Goal: Information Seeking & Learning: Learn about a topic

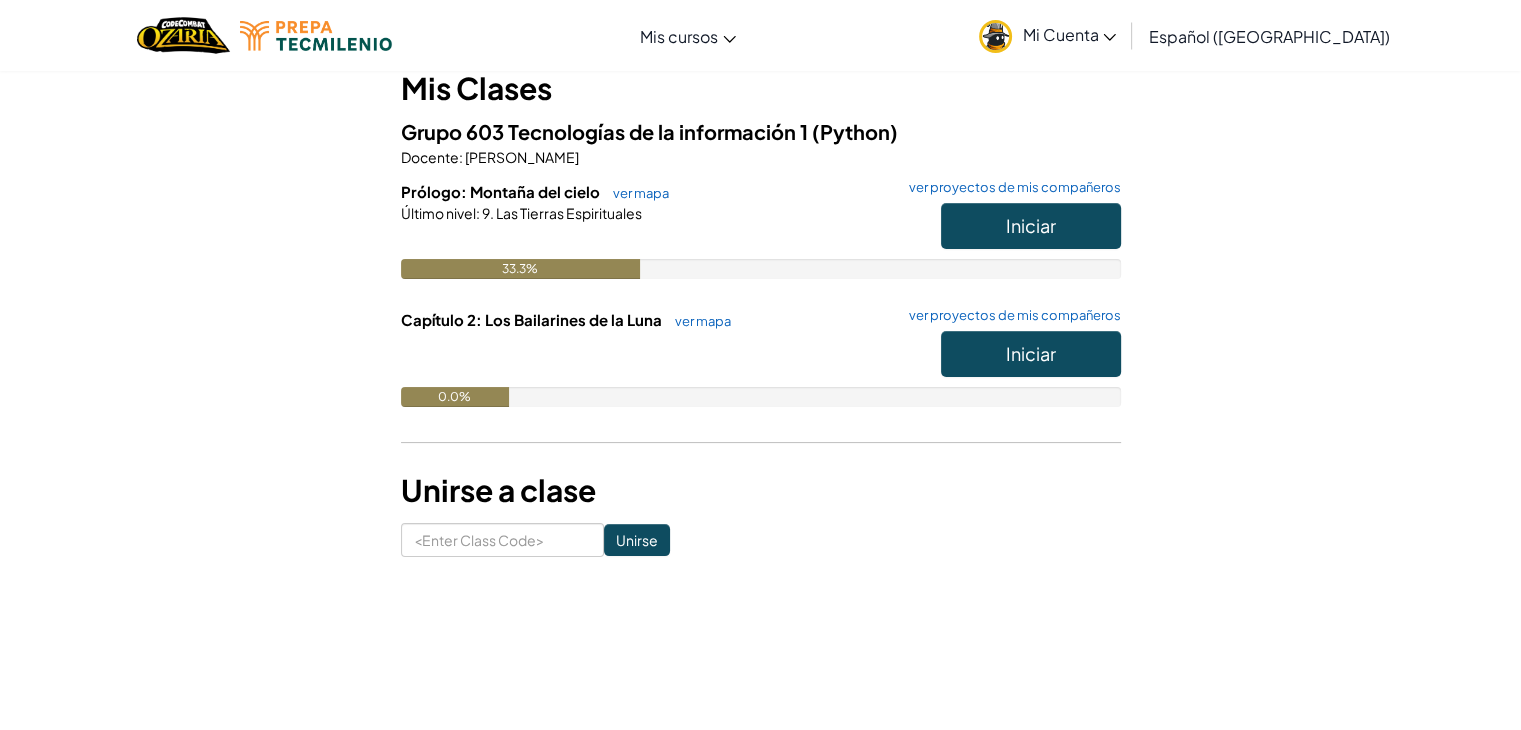
scroll to position [191, 0]
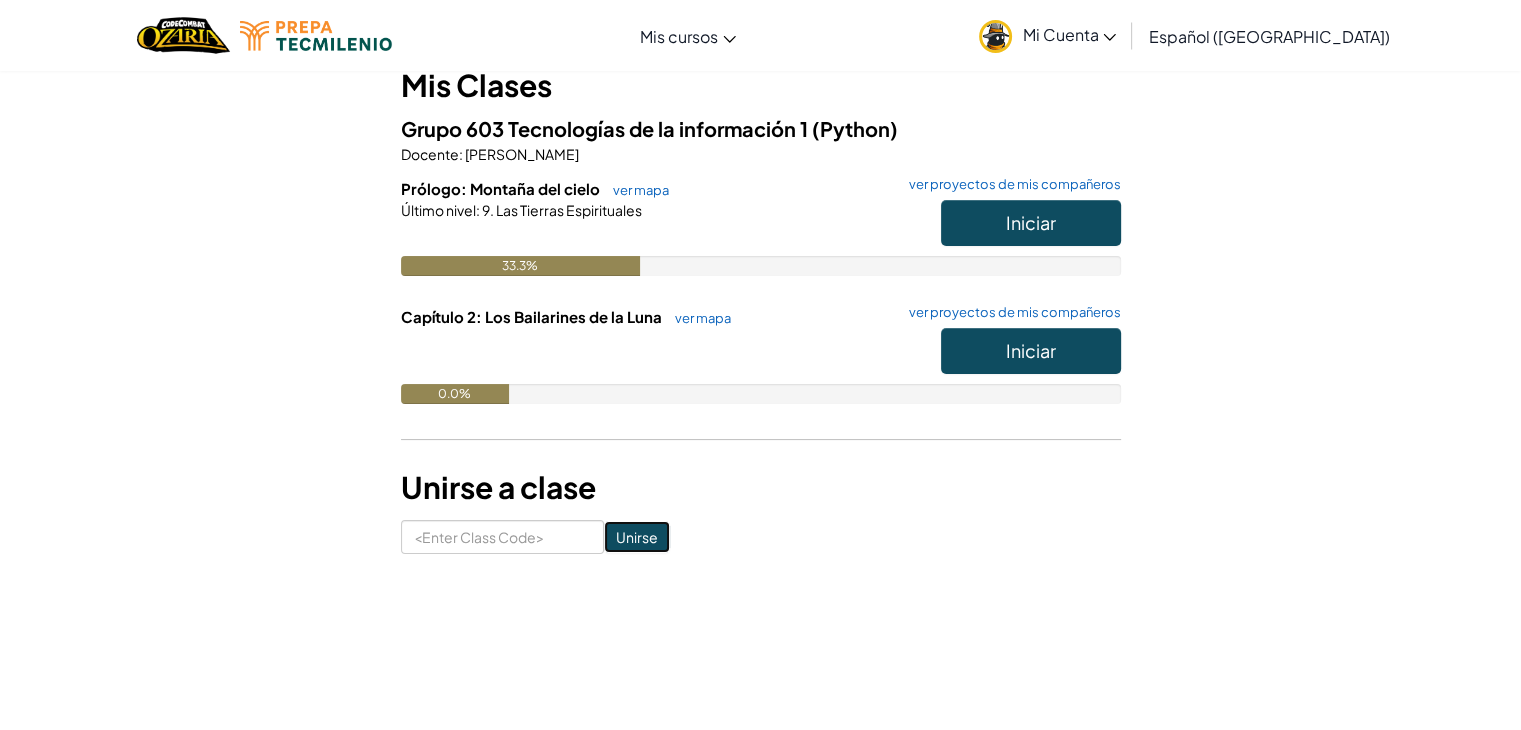
click at [620, 540] on input "Unirse" at bounding box center [637, 537] width 66 height 32
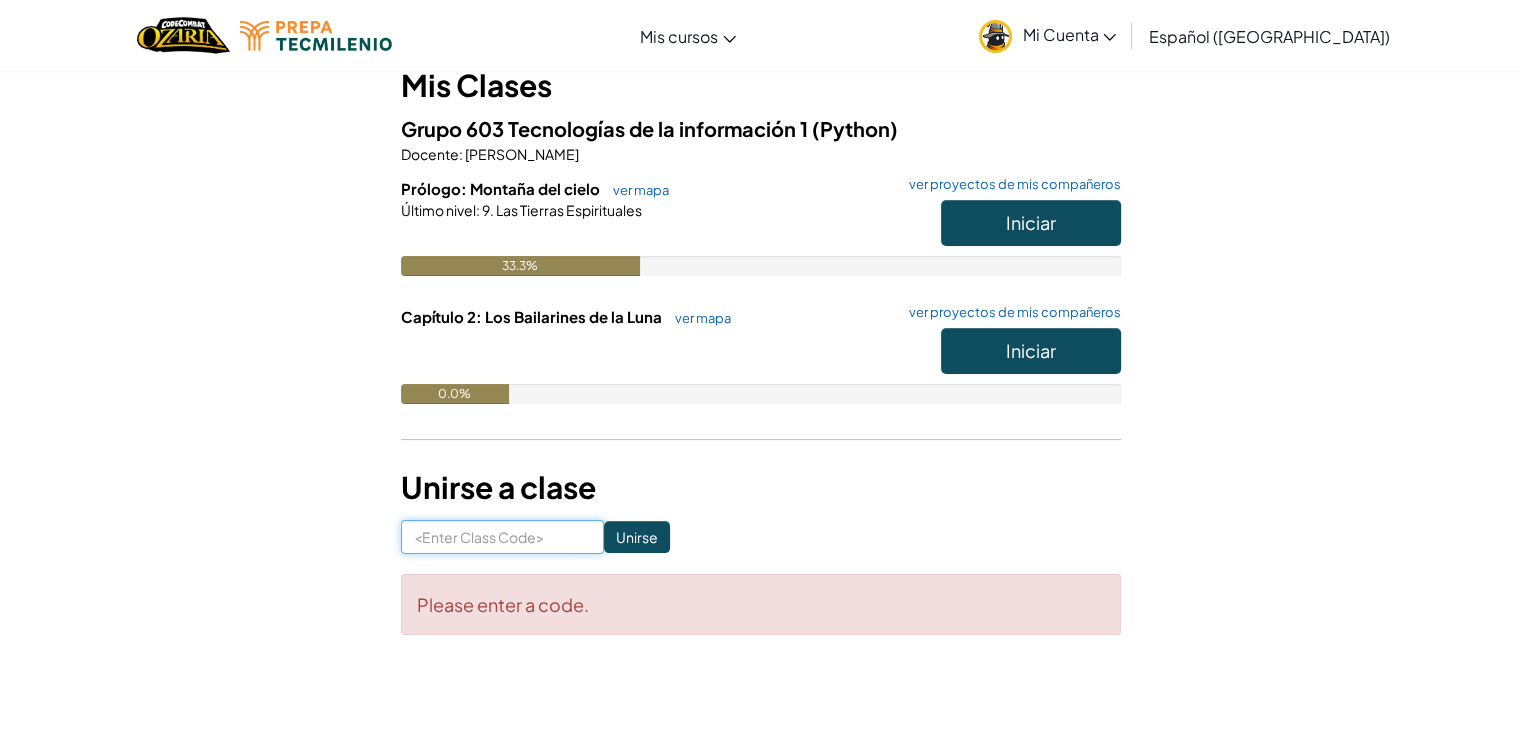
click at [516, 542] on input at bounding box center [502, 537] width 203 height 34
type input "BoxEyeDark"
click at [604, 535] on input "Unirse" at bounding box center [637, 537] width 66 height 32
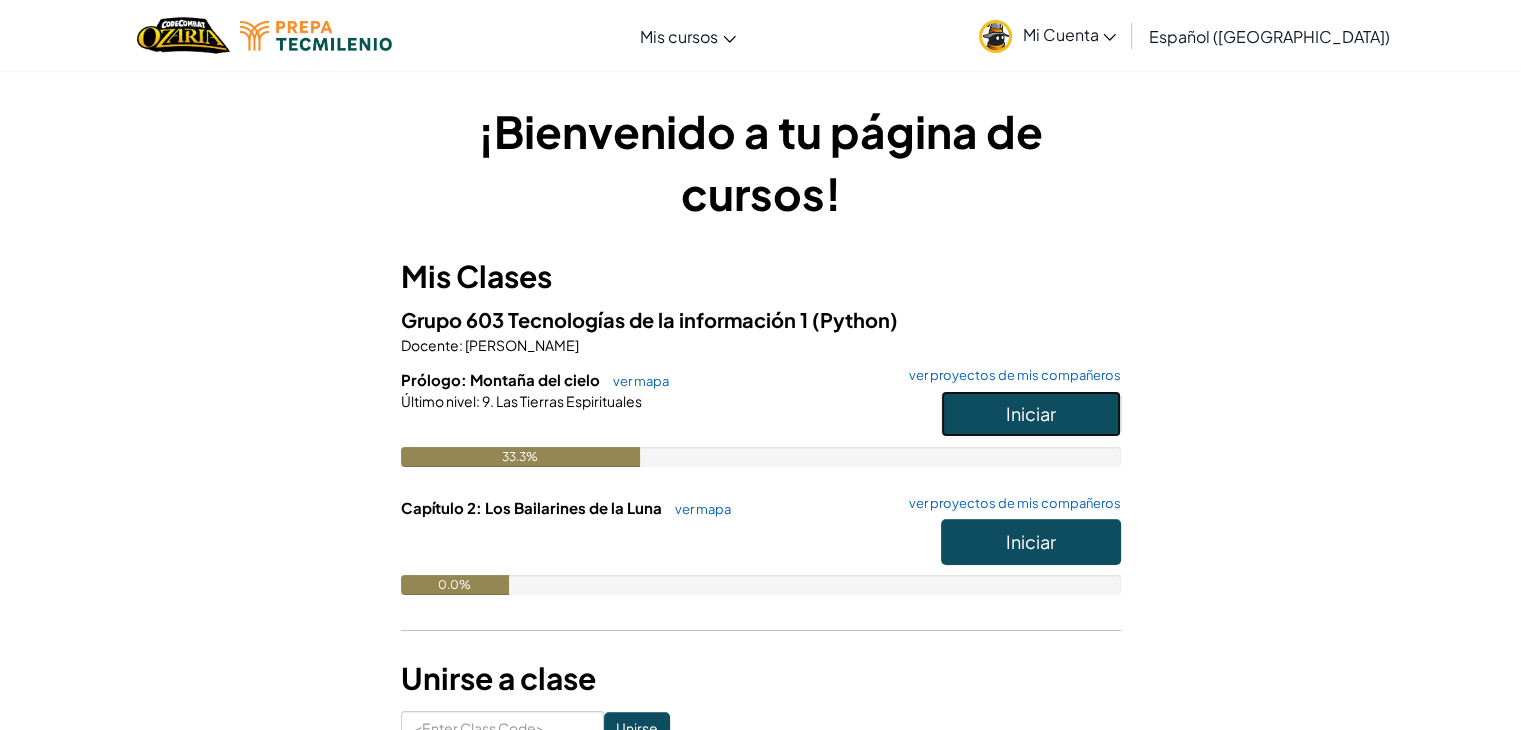
click at [967, 410] on button "Iniciar" at bounding box center [1031, 414] width 180 height 46
click at [1016, 556] on button "Iniciar" at bounding box center [1031, 542] width 180 height 46
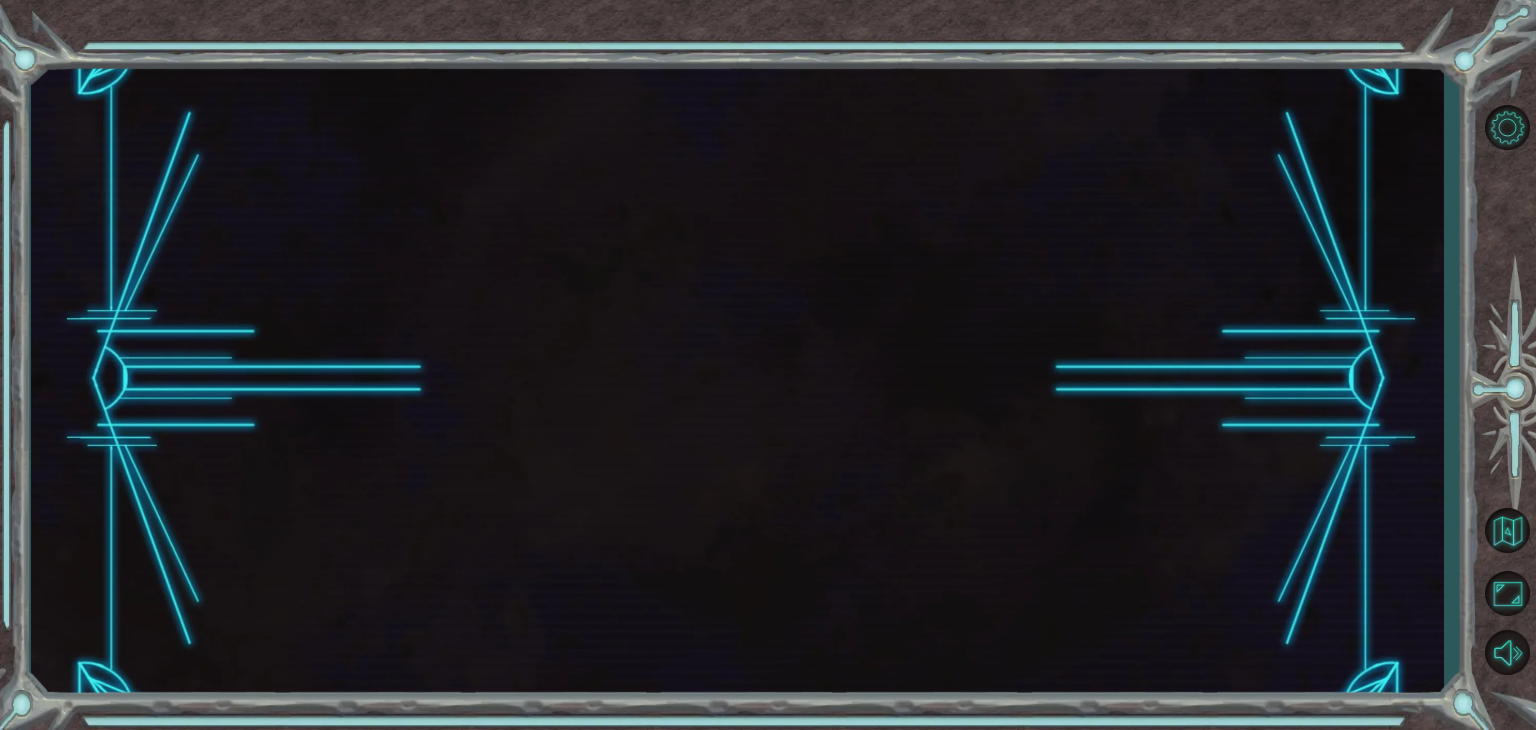
click at [1016, 556] on div at bounding box center [737, 379] width 1413 height 642
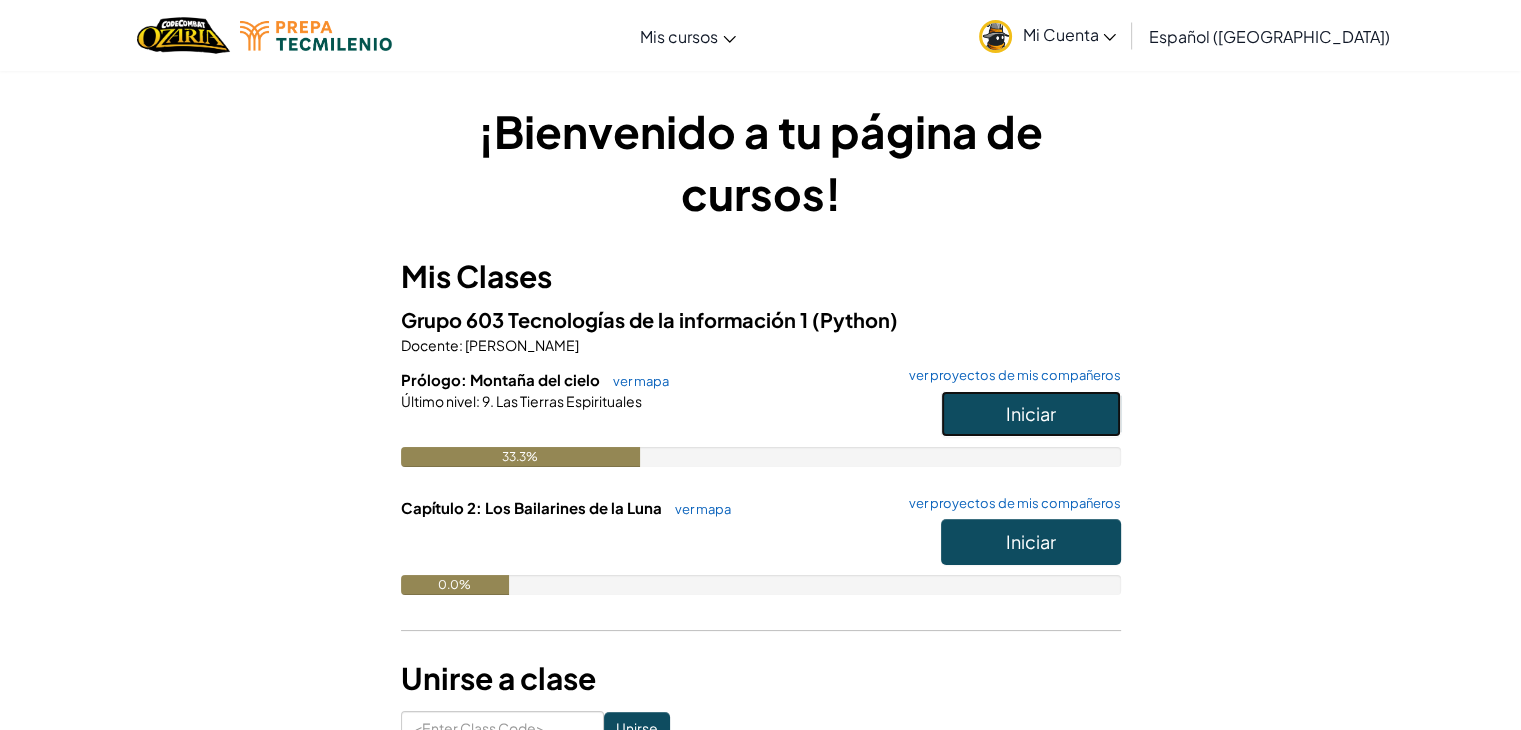
click at [962, 418] on button "Iniciar" at bounding box center [1031, 414] width 180 height 46
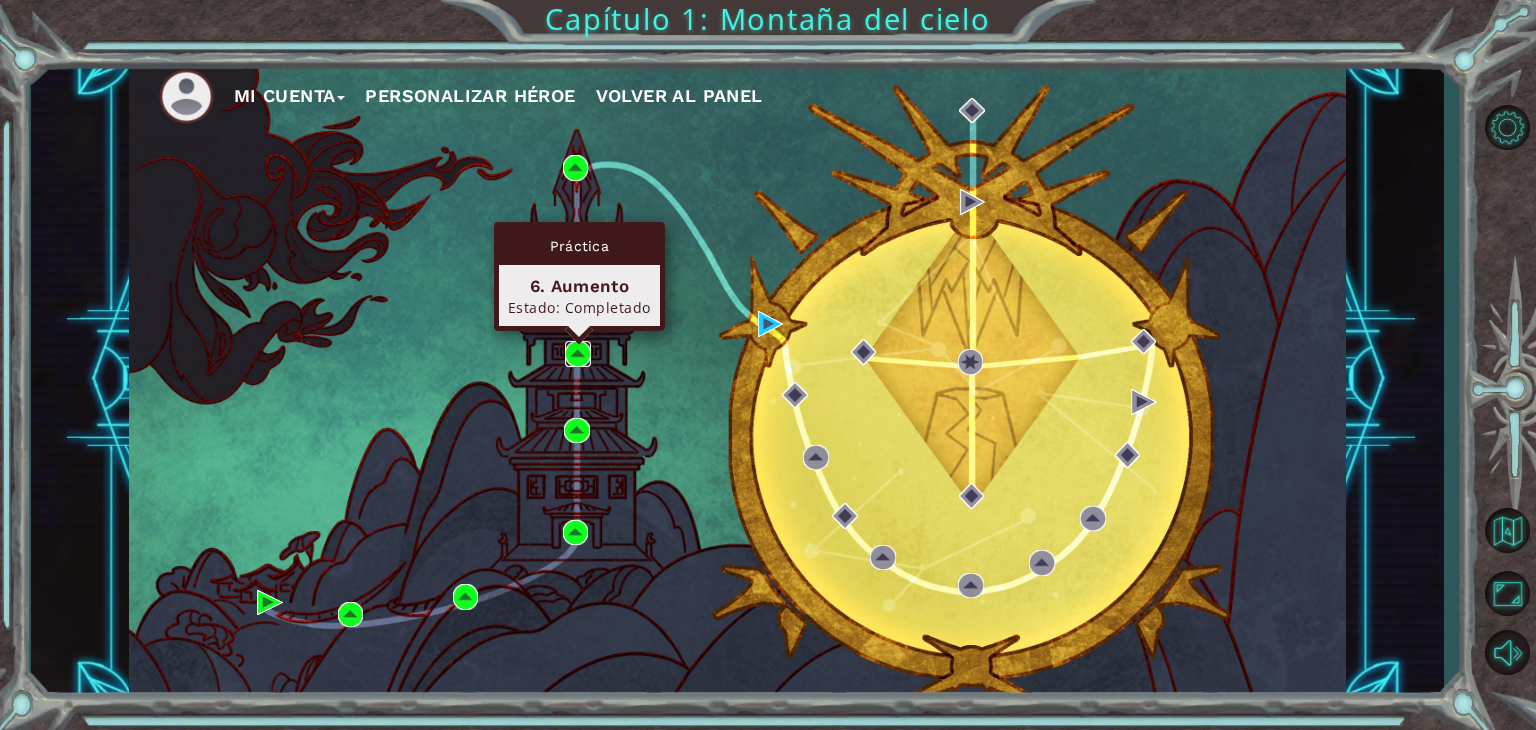
click at [572, 347] on img at bounding box center [578, 354] width 26 height 26
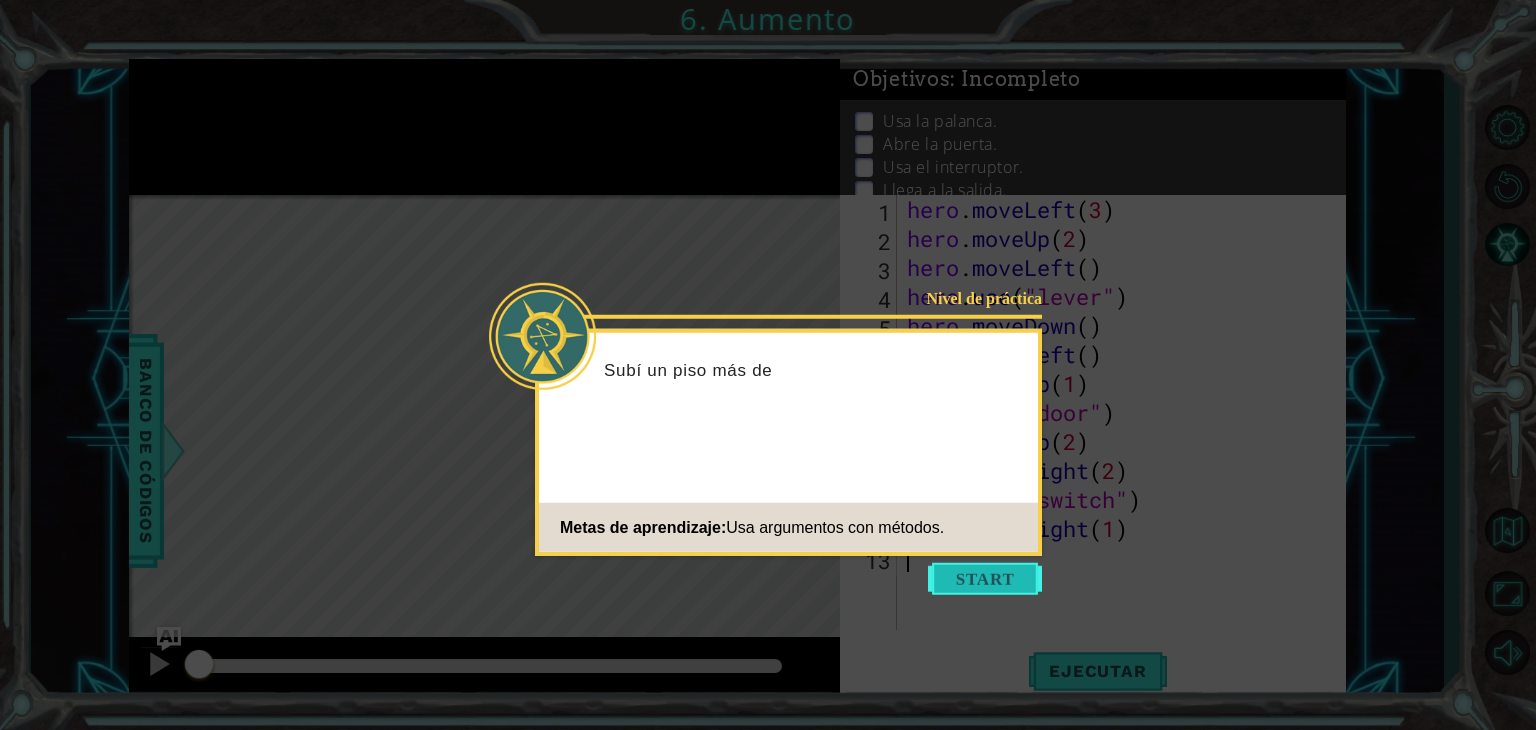
click at [1002, 578] on button "Start" at bounding box center [985, 579] width 114 height 32
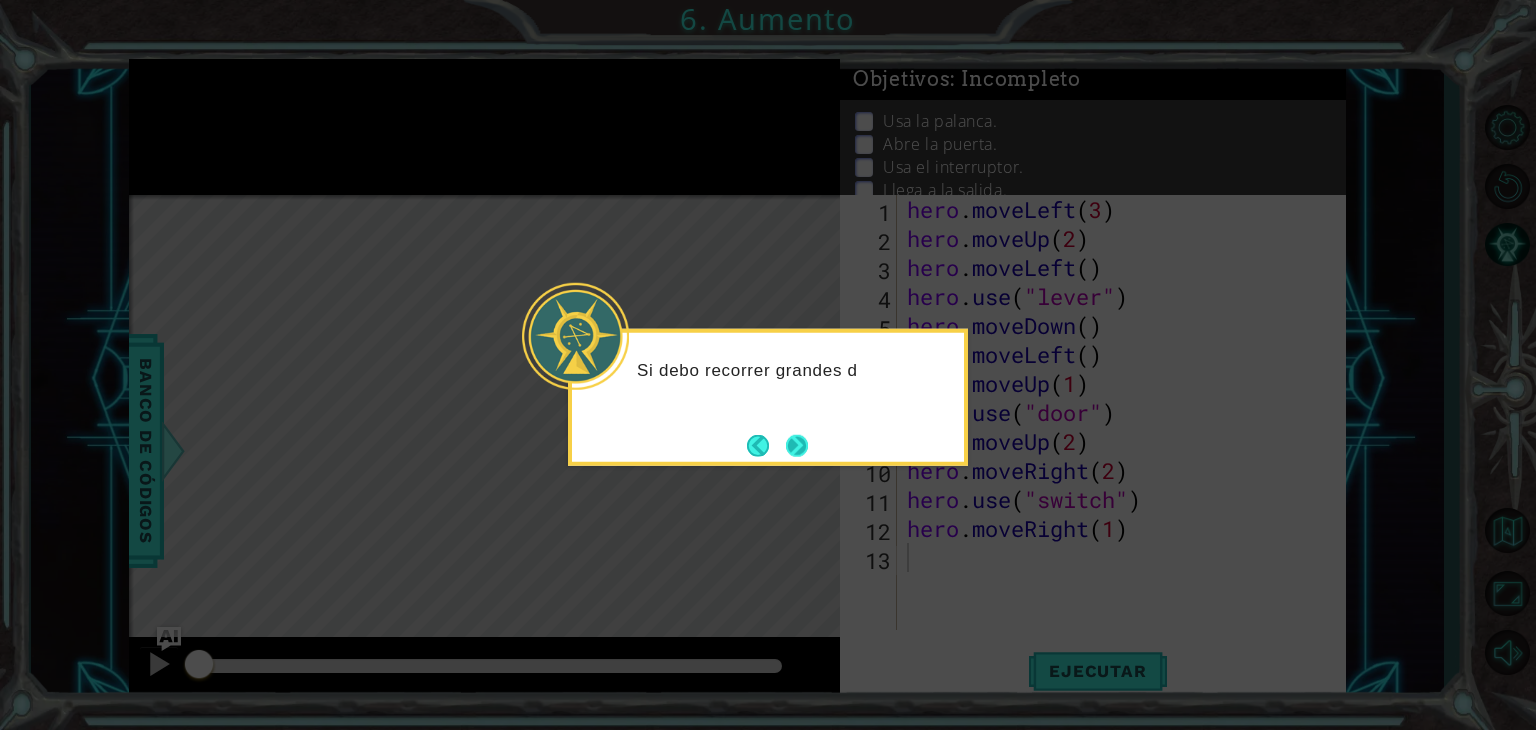
click at [797, 451] on button "Next" at bounding box center [797, 445] width 22 height 22
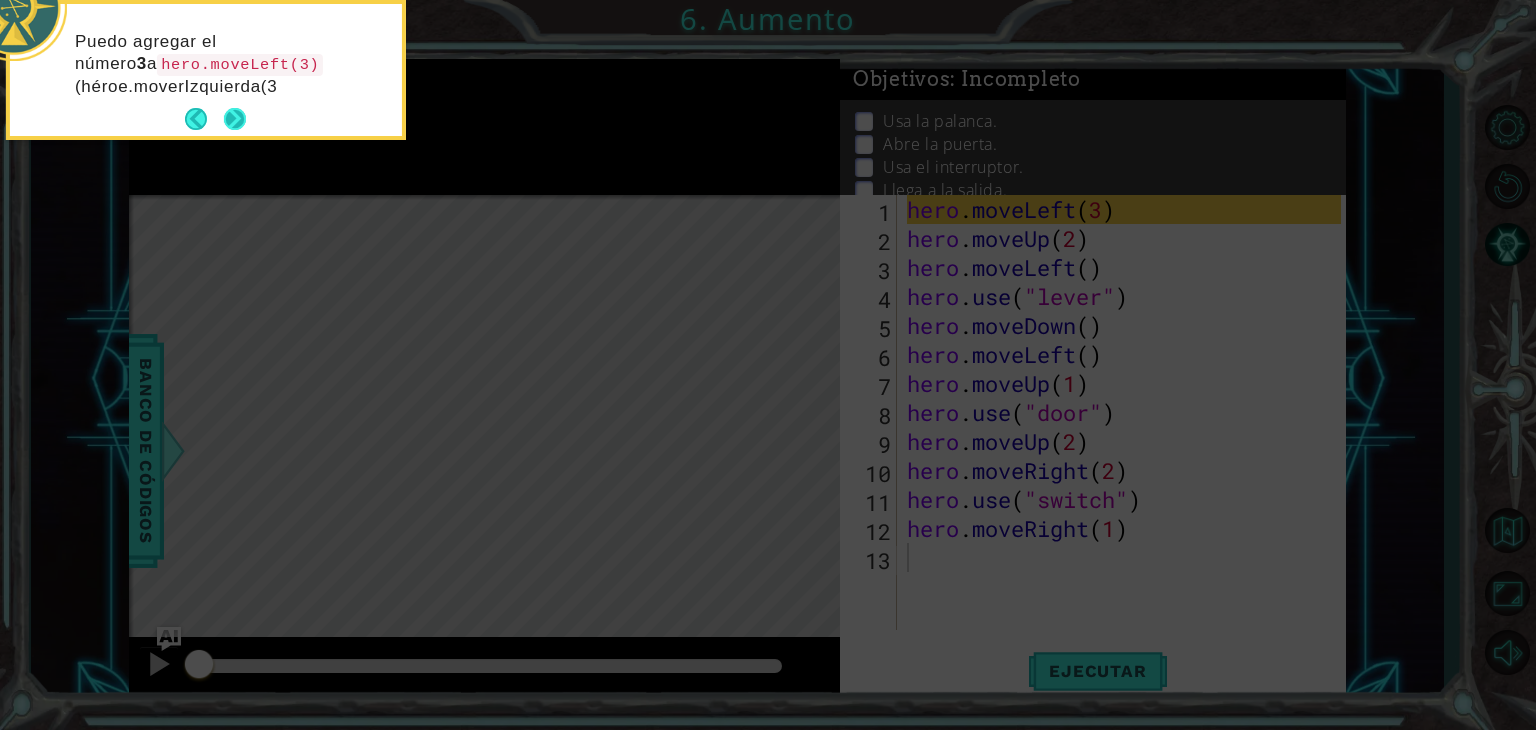
click at [236, 109] on button "Next" at bounding box center [235, 119] width 22 height 22
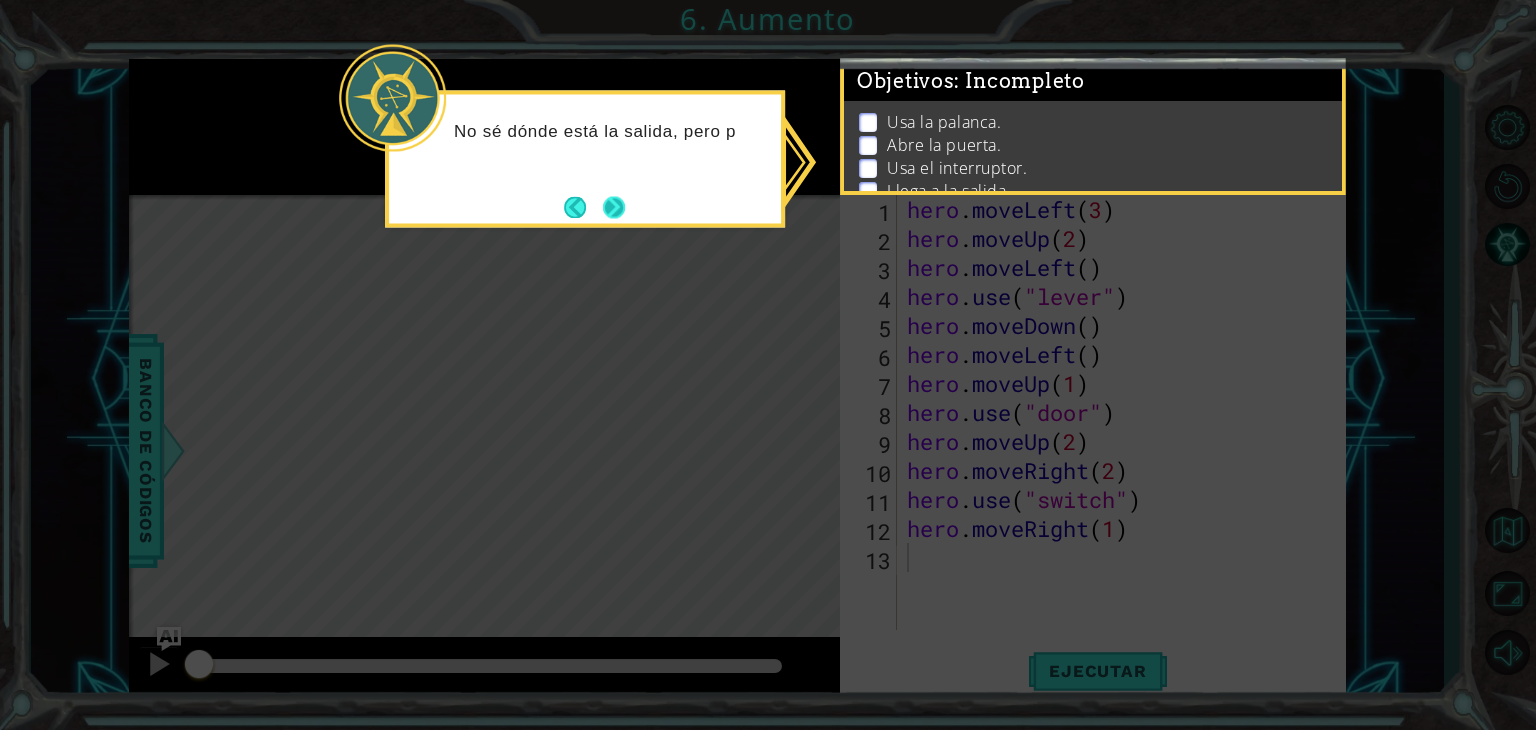
click at [608, 202] on button "Next" at bounding box center [614, 207] width 25 height 25
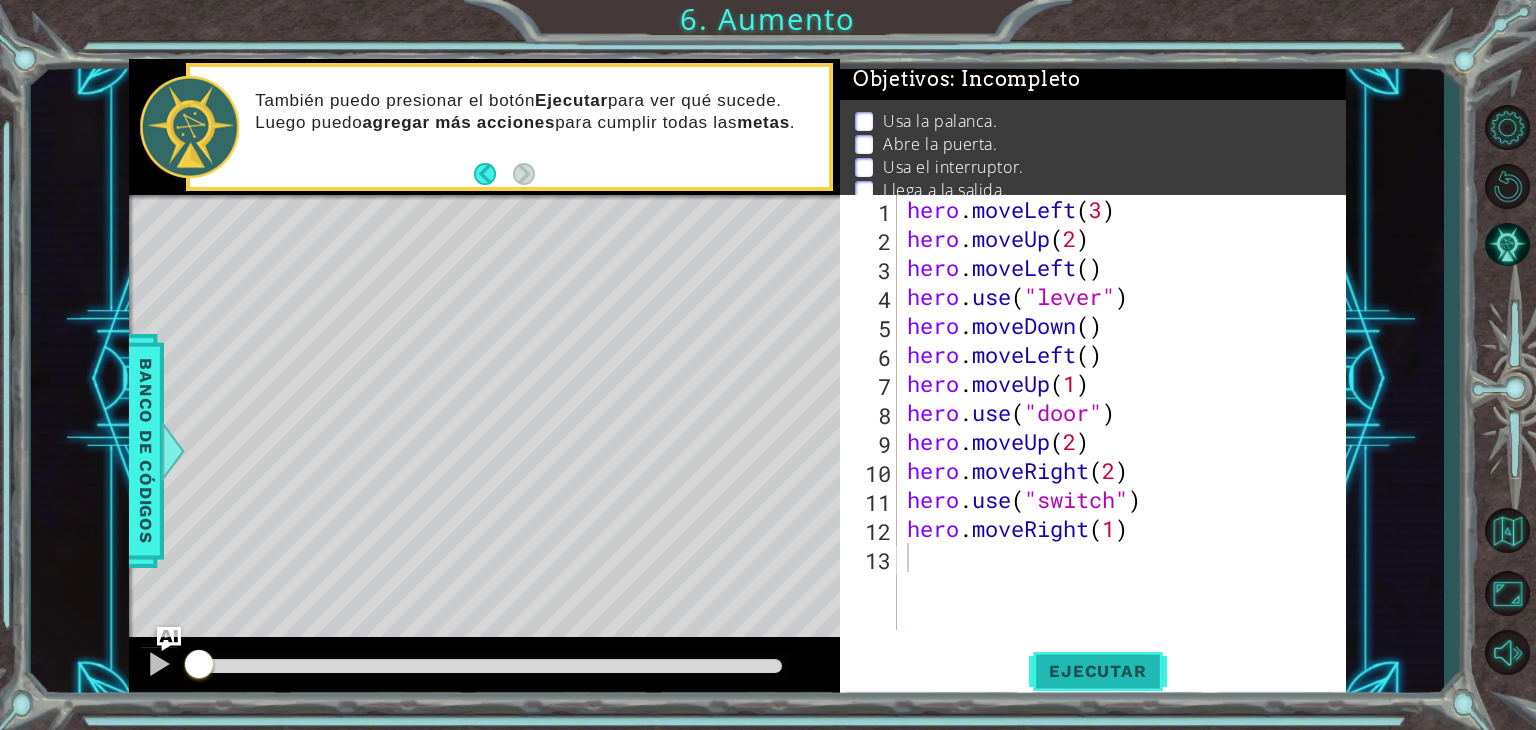
click at [1091, 673] on span "Ejecutar" at bounding box center [1097, 671] width 137 height 20
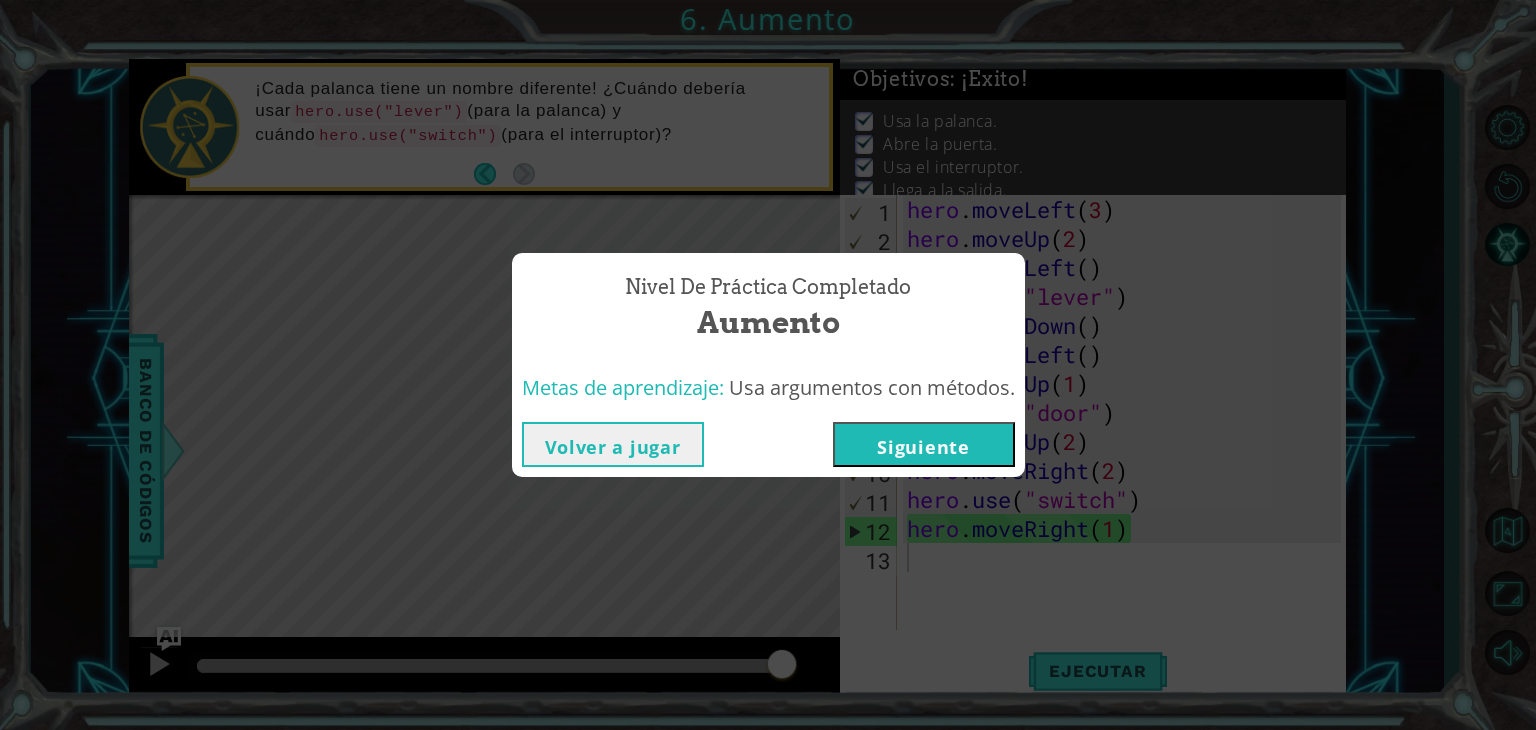
click at [646, 446] on button "Volver a jugar" at bounding box center [613, 444] width 182 height 45
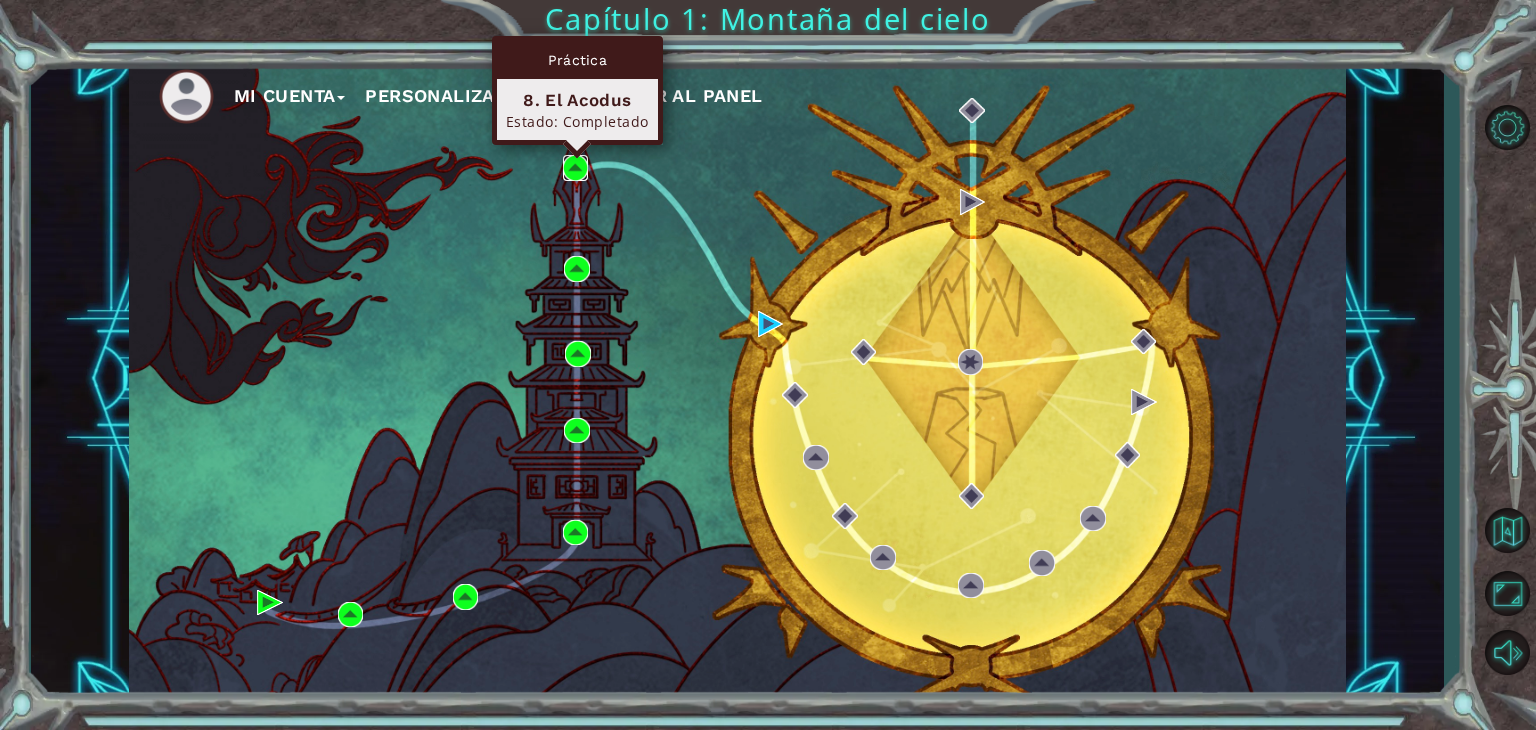
click at [577, 165] on img at bounding box center [576, 168] width 26 height 26
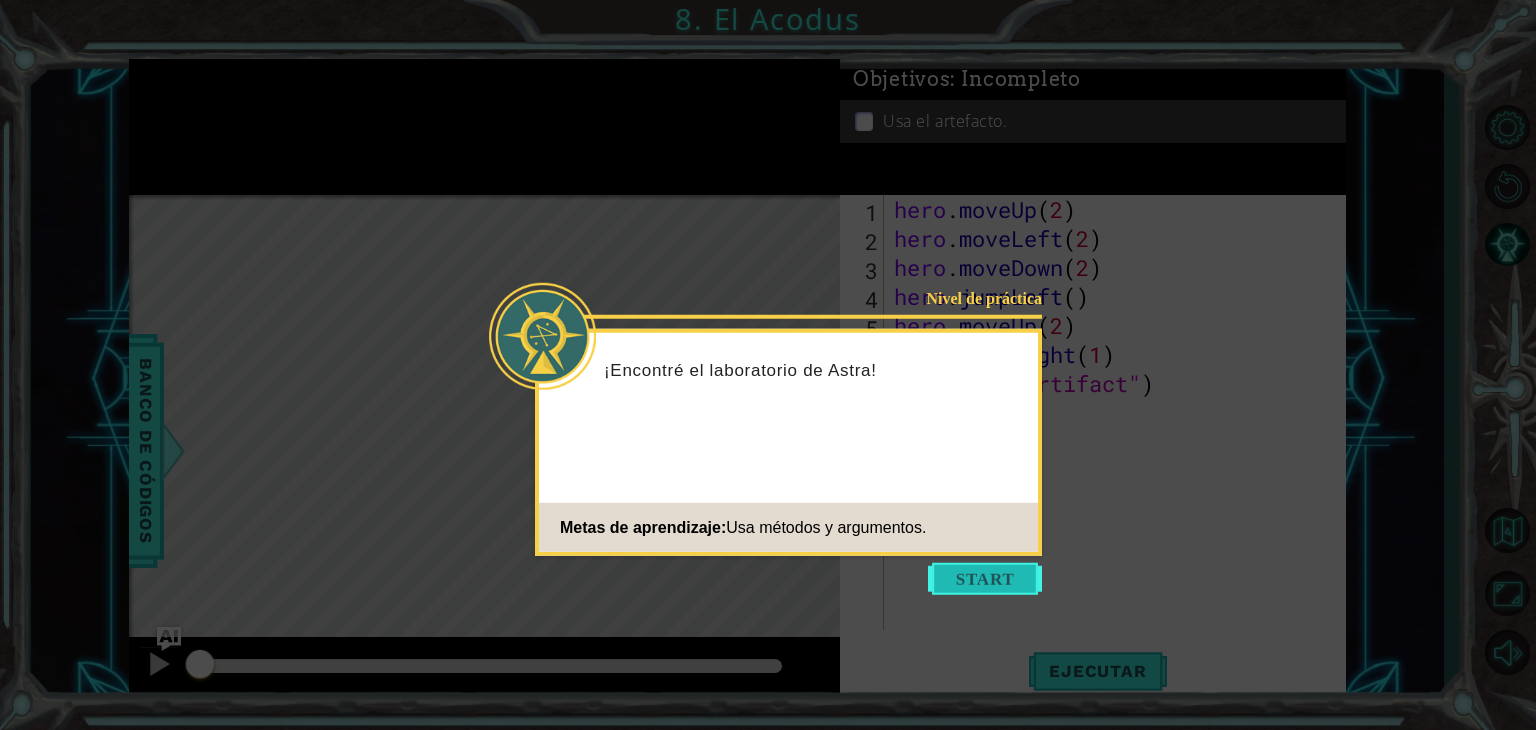
click at [976, 585] on button "Start" at bounding box center [985, 579] width 114 height 32
